Goal: Task Accomplishment & Management: Complete application form

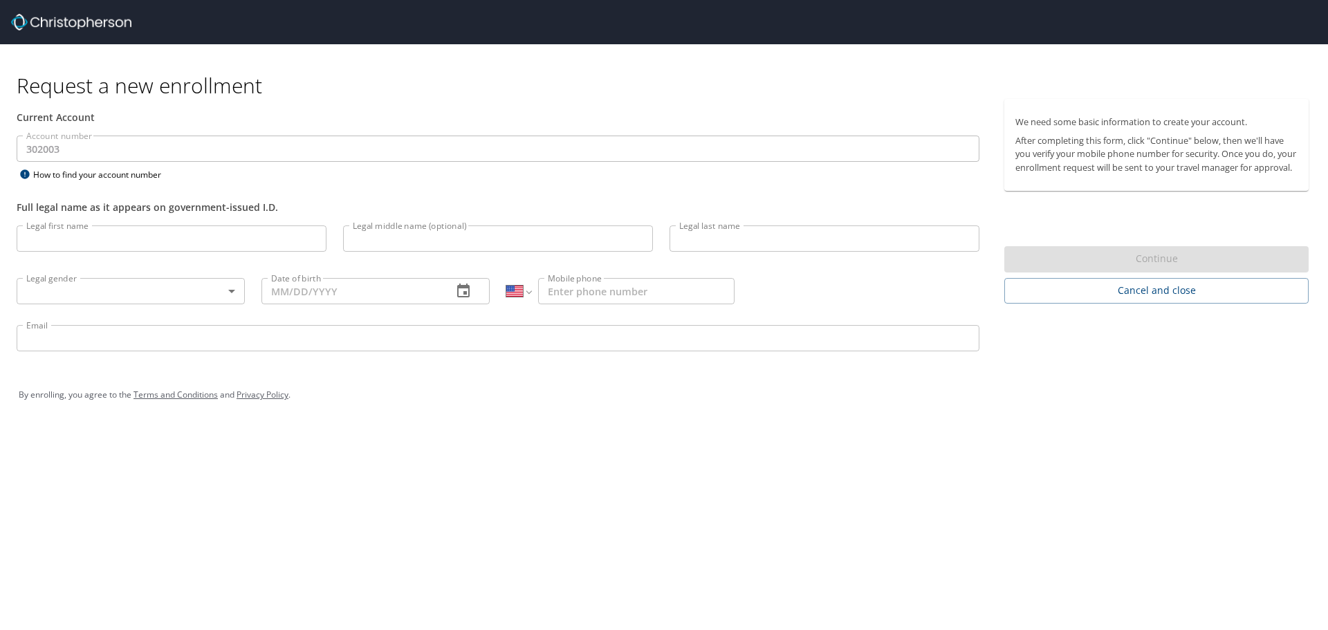
select select "US"
click at [99, 230] on input "Legal first name" at bounding box center [172, 238] width 310 height 26
type input "Pizzarelli"
type input "[PERSON_NAME]"
click at [189, 293] on body "Request a new enrollment Current Account Account number 302003 Account number H…" at bounding box center [664, 315] width 1328 height 630
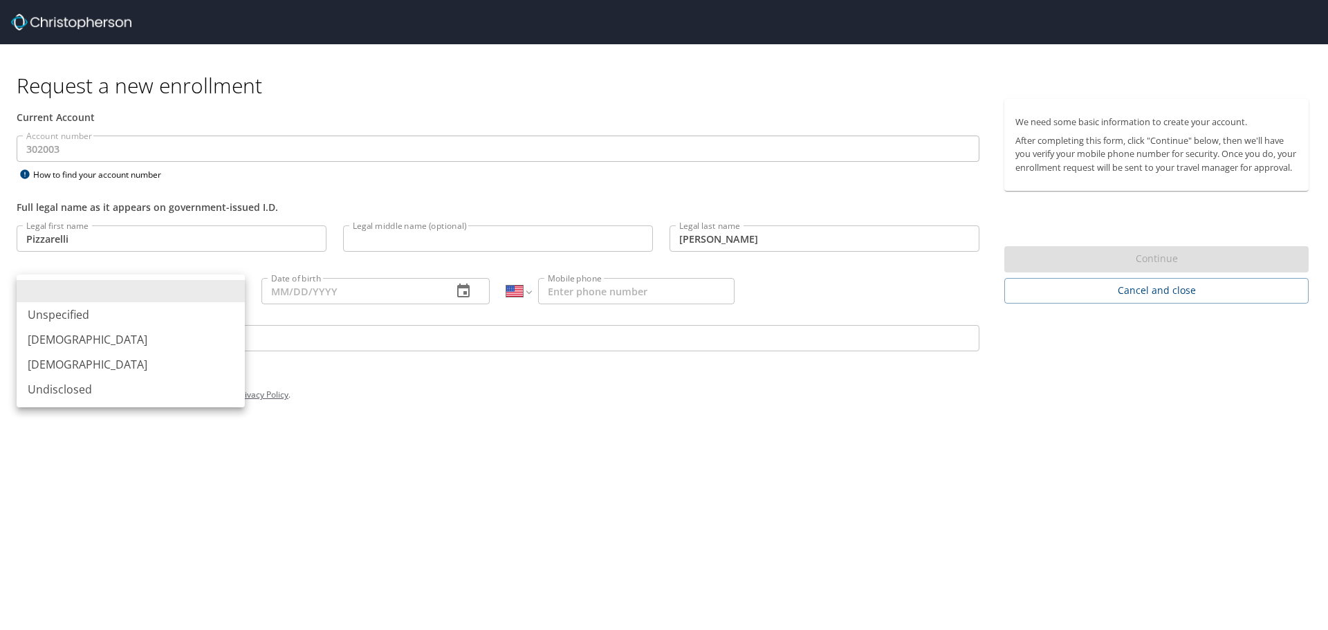
click at [116, 364] on li "[DEMOGRAPHIC_DATA]" at bounding box center [131, 364] width 228 height 25
type input "[DEMOGRAPHIC_DATA]"
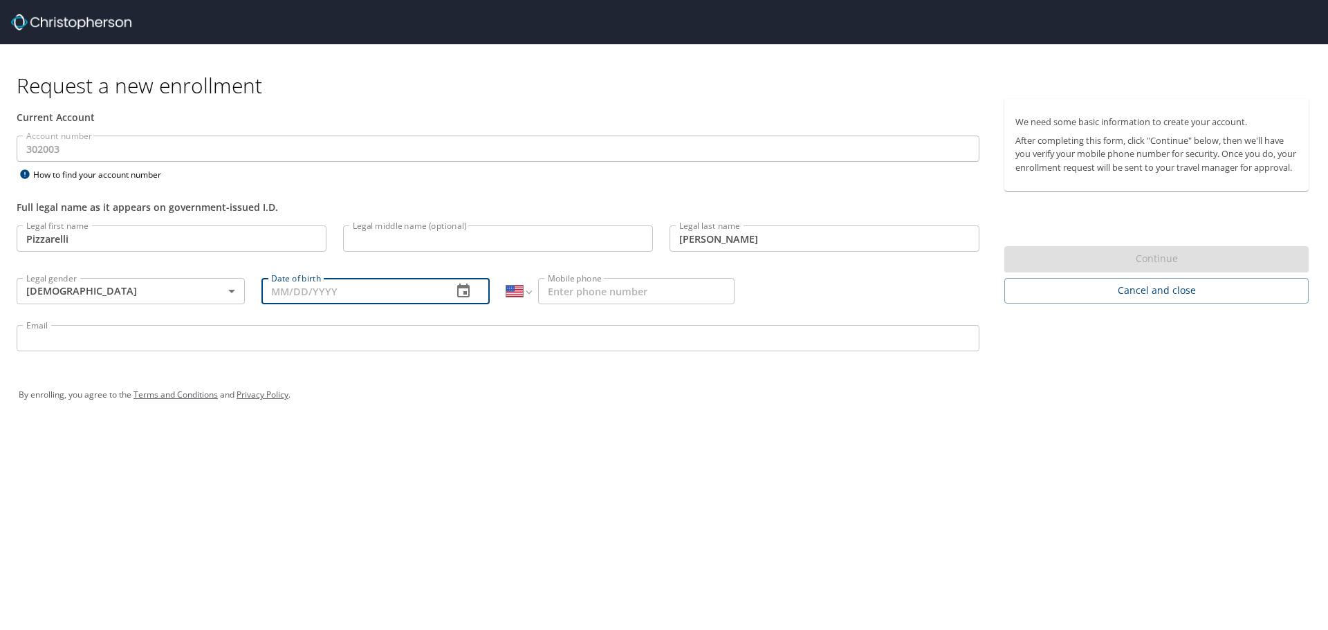
click at [306, 280] on input "Date of birth" at bounding box center [351, 291] width 180 height 26
type input "[DATE]"
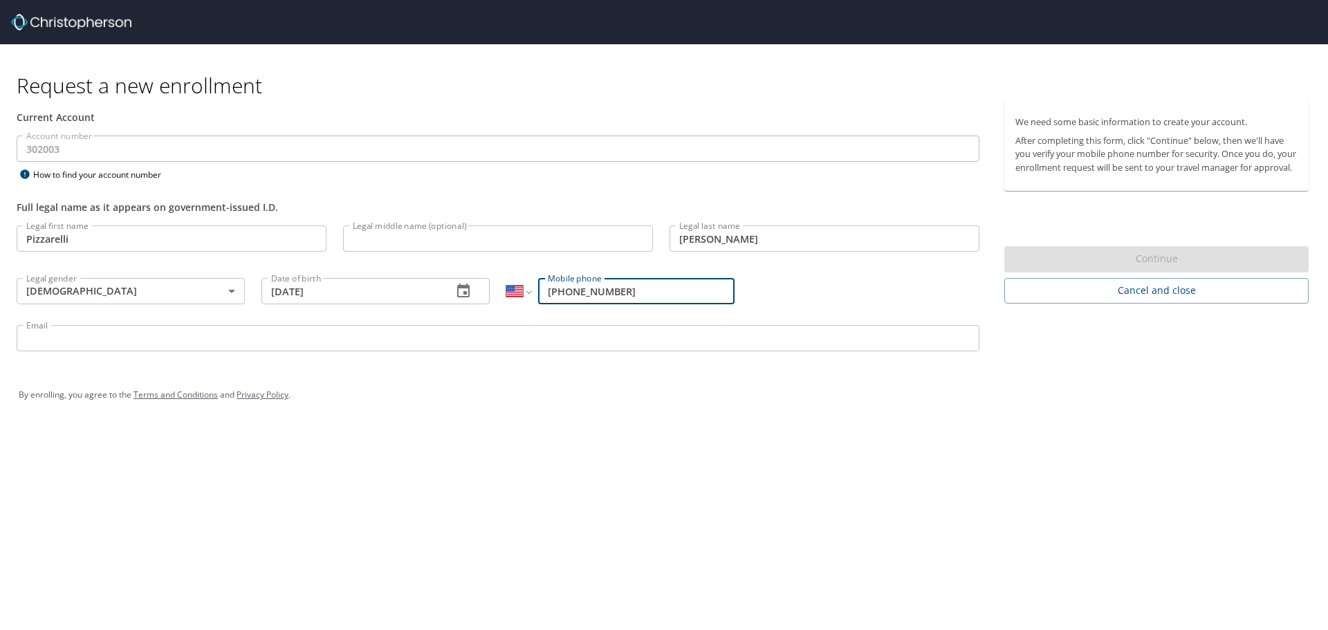
type input "[PHONE_NUMBER]"
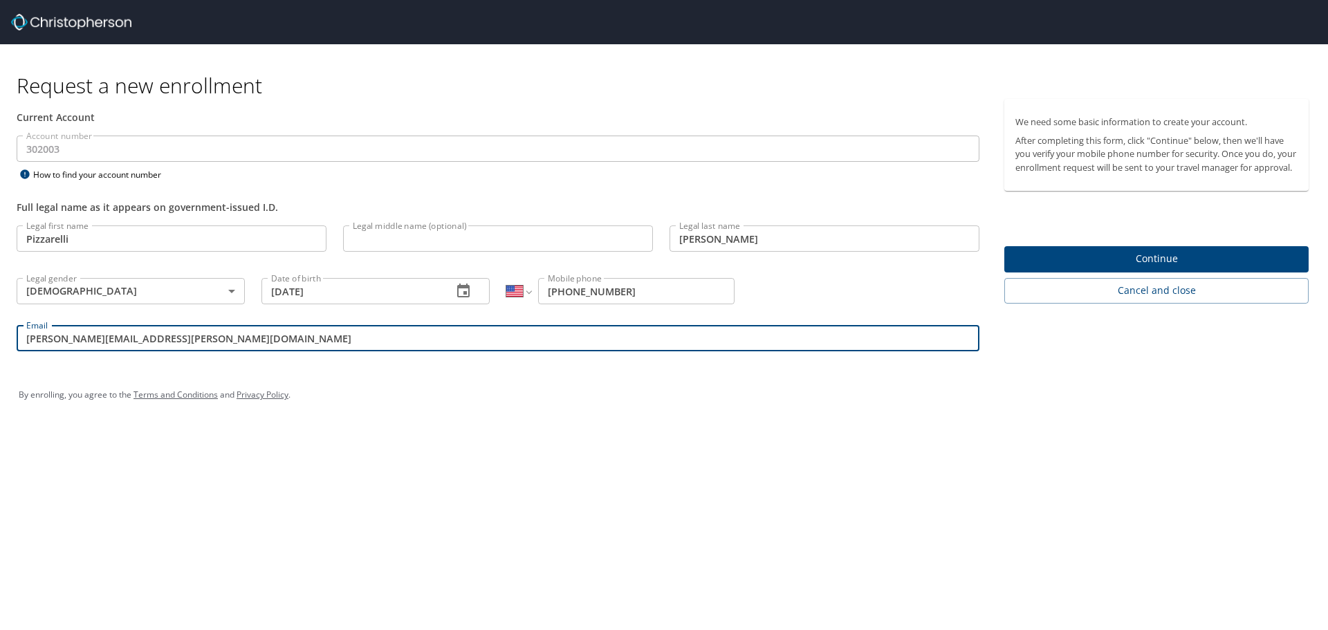
type input "[PERSON_NAME][EMAIL_ADDRESS][PERSON_NAME][DOMAIN_NAME]"
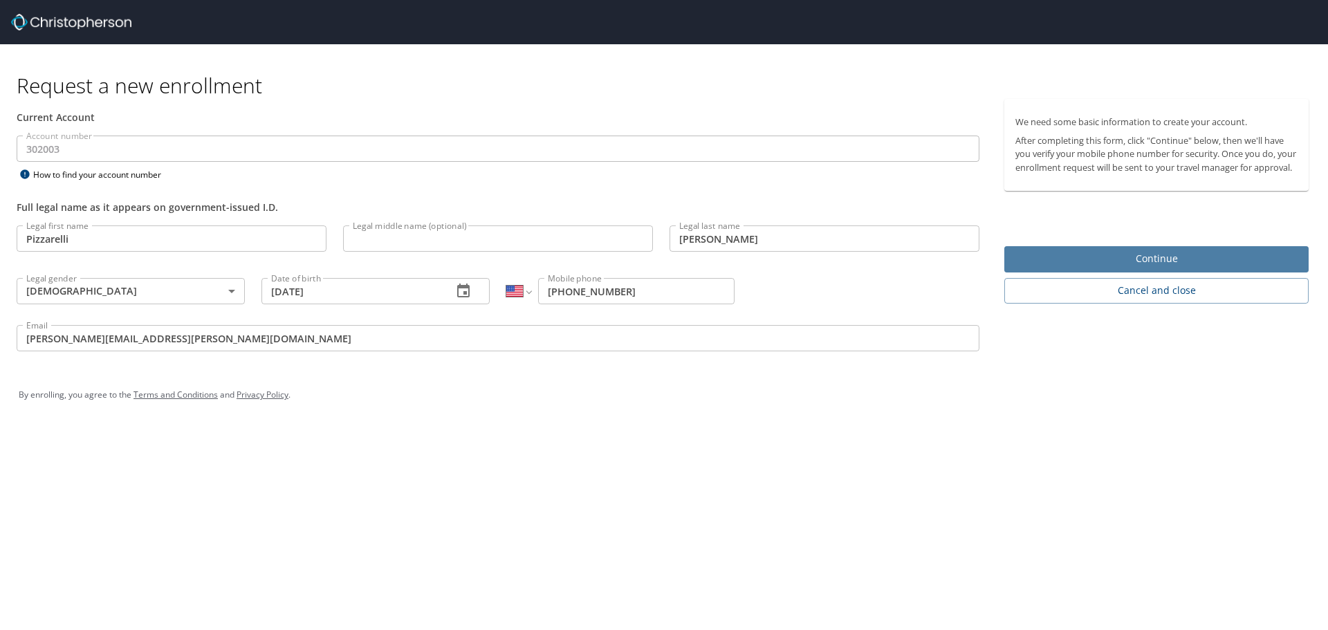
click at [1035, 268] on span "Continue" at bounding box center [1156, 258] width 282 height 17
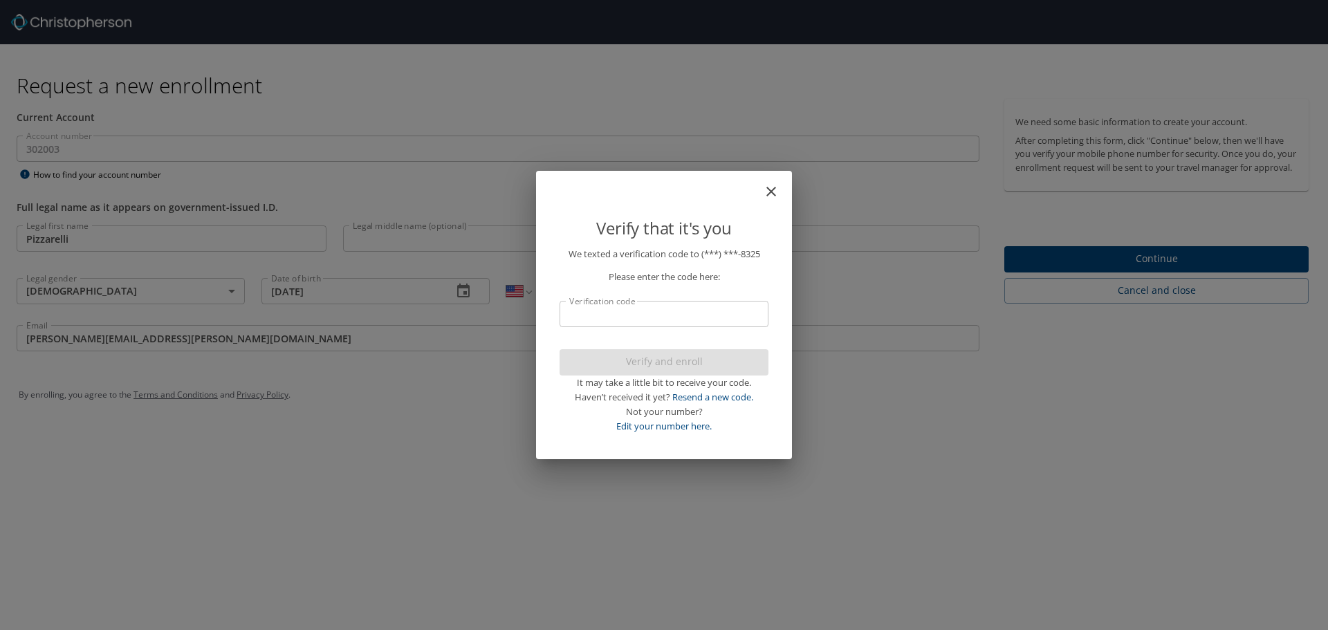
click at [686, 315] on input "Verification code" at bounding box center [663, 314] width 209 height 26
click at [703, 321] on input "Verification code" at bounding box center [663, 314] width 209 height 26
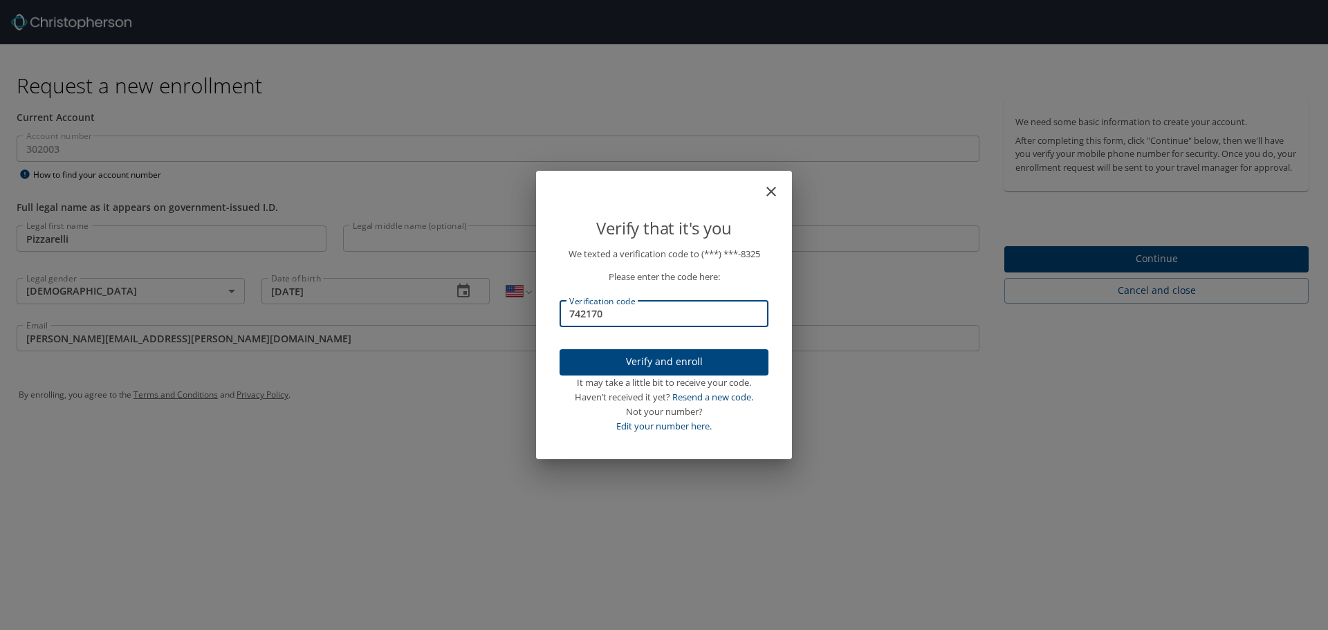
type input "742170"
click at [657, 365] on span "Verify and enroll" at bounding box center [664, 361] width 187 height 17
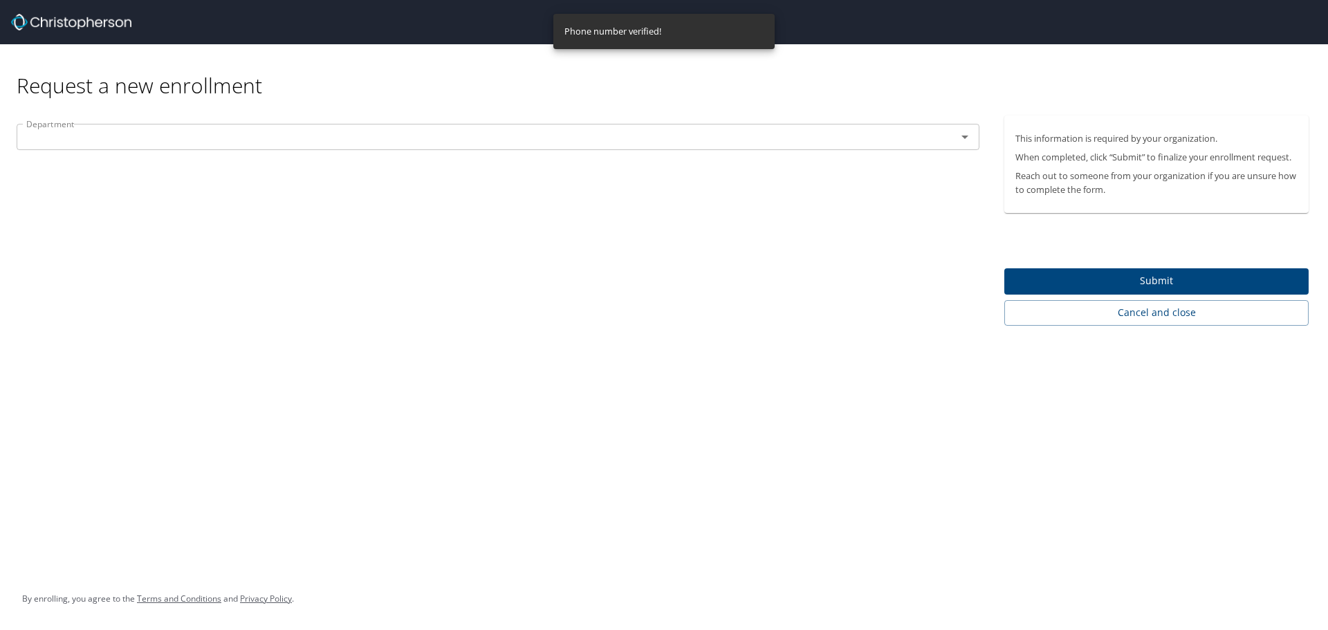
click at [795, 149] on div "Department" at bounding box center [498, 137] width 963 height 26
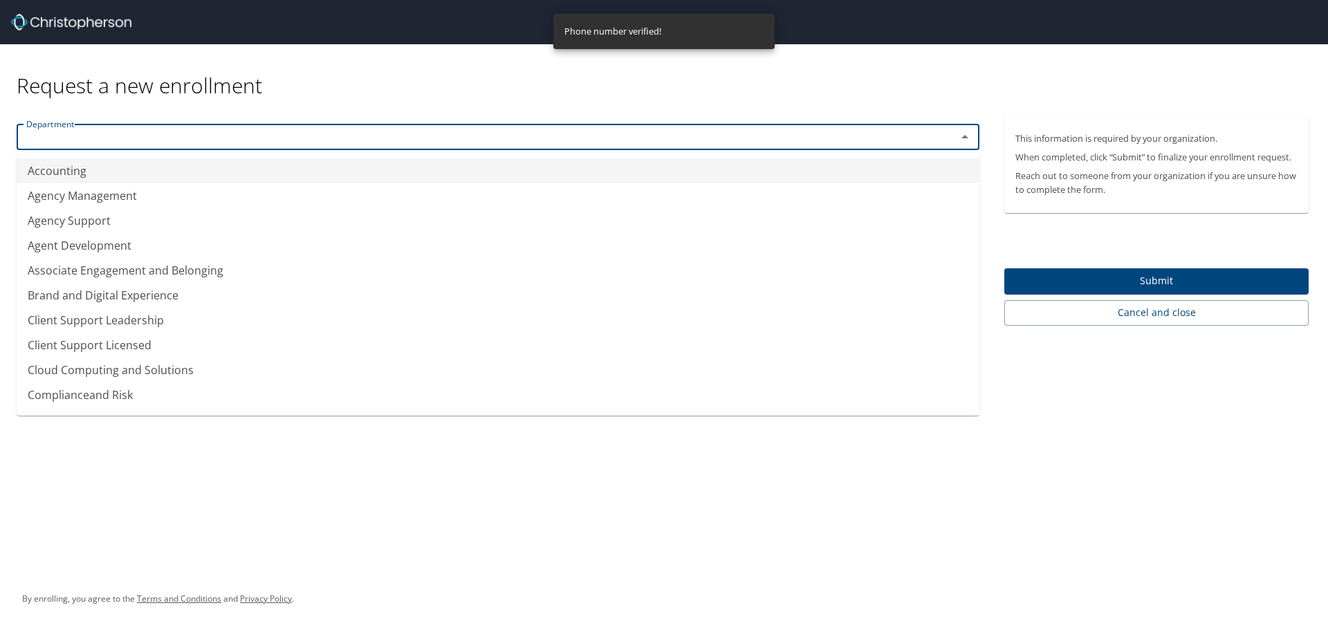
click at [797, 140] on input "text" at bounding box center [478, 137] width 914 height 18
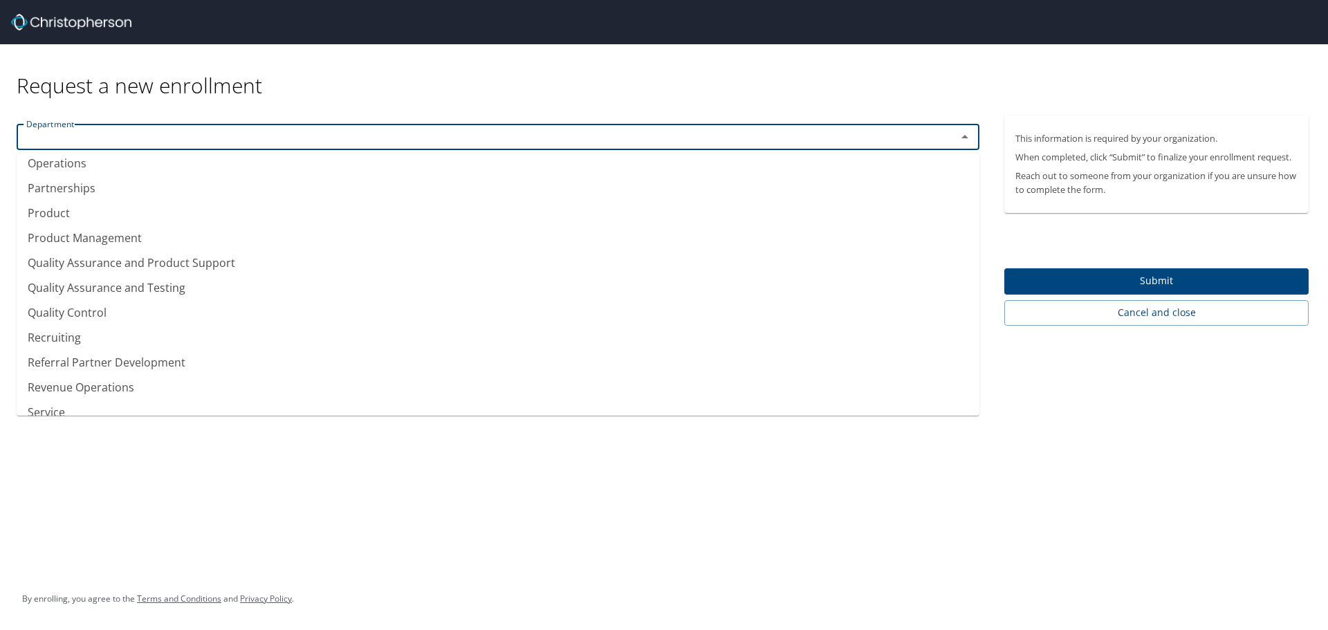
scroll to position [830, 0]
click at [96, 389] on li "Revenue Operations" at bounding box center [498, 386] width 963 height 25
type input "Revenue Operations"
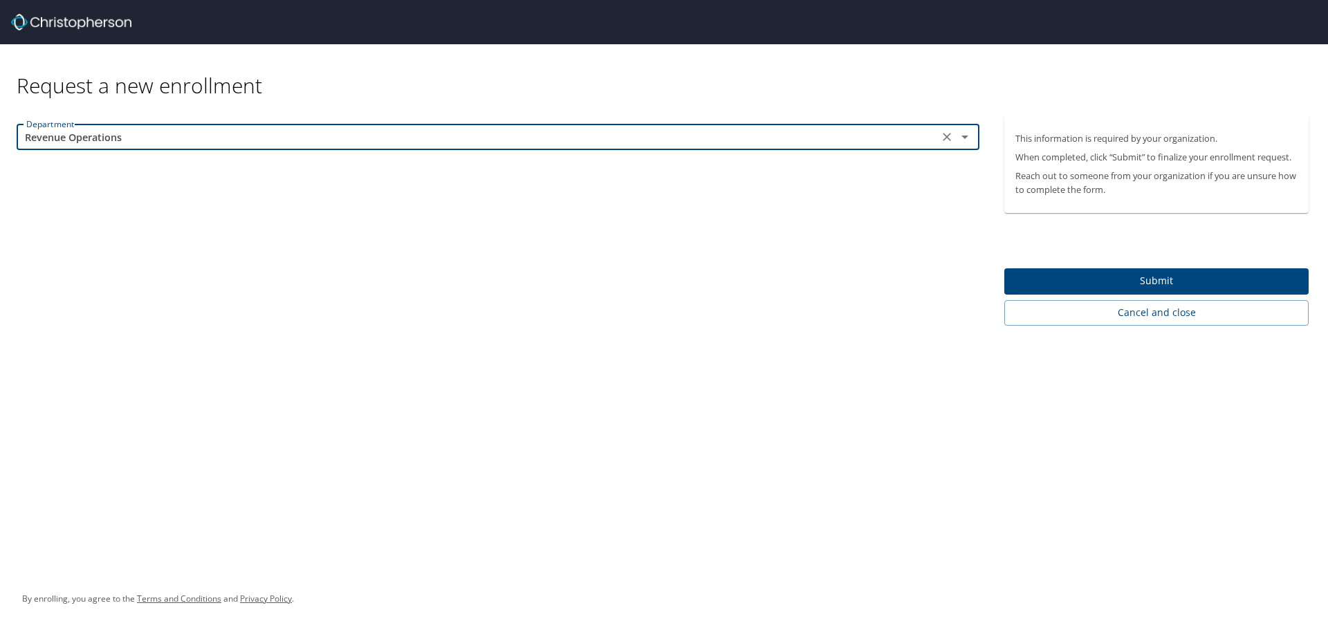
click at [1086, 284] on span "Submit" at bounding box center [1156, 280] width 282 height 17
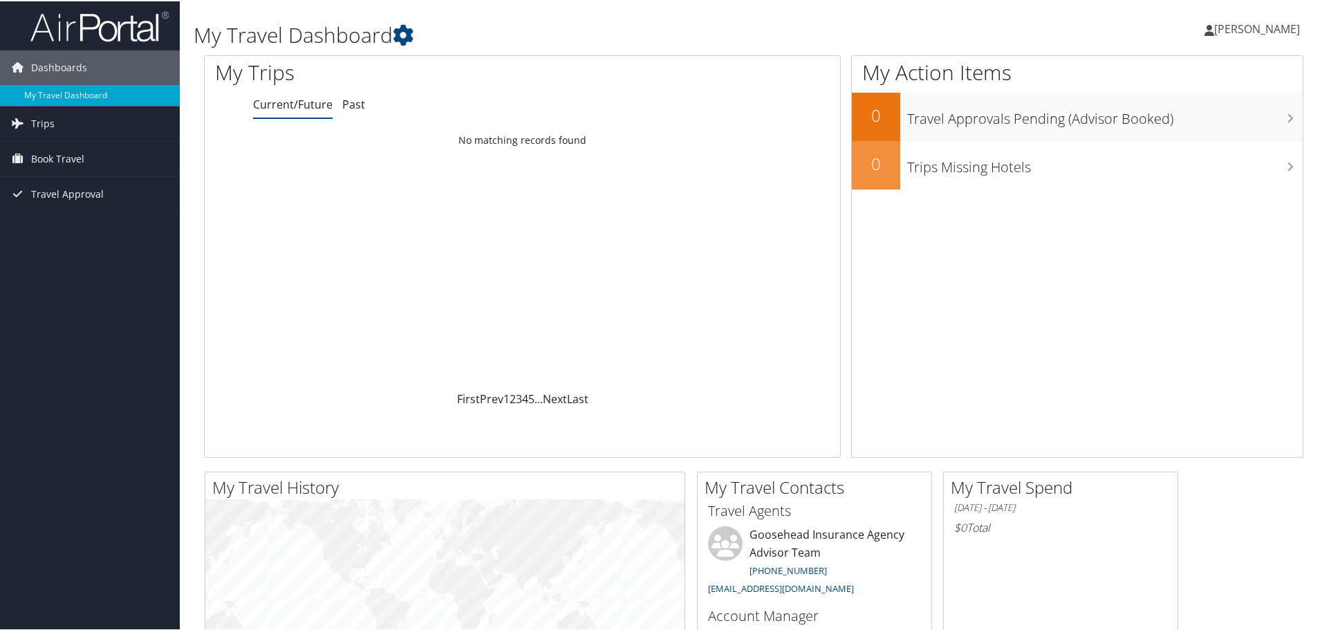
click at [524, 19] on h1 "My Travel Dashboard" at bounding box center [567, 33] width 747 height 29
